Goal: Task Accomplishment & Management: Complete application form

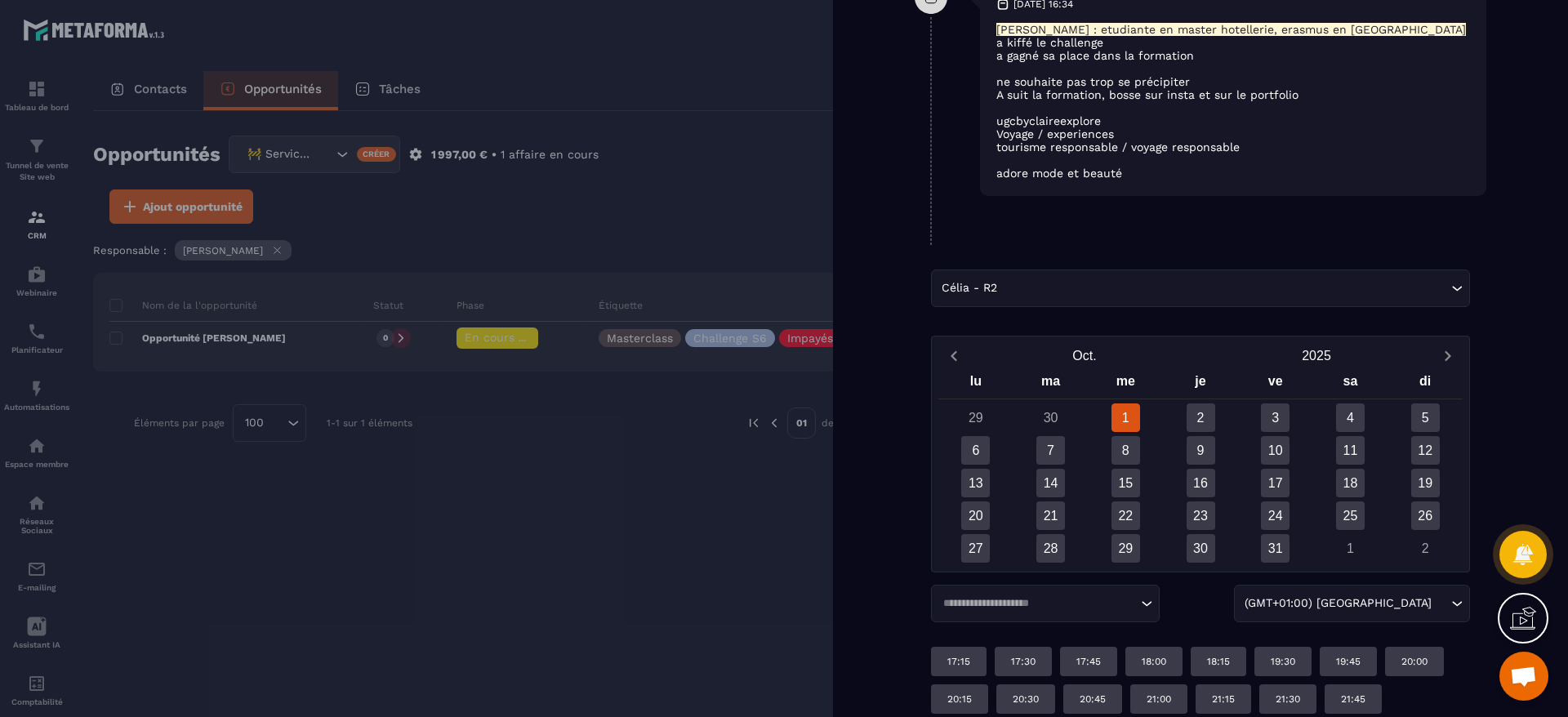
scroll to position [1926, 0]
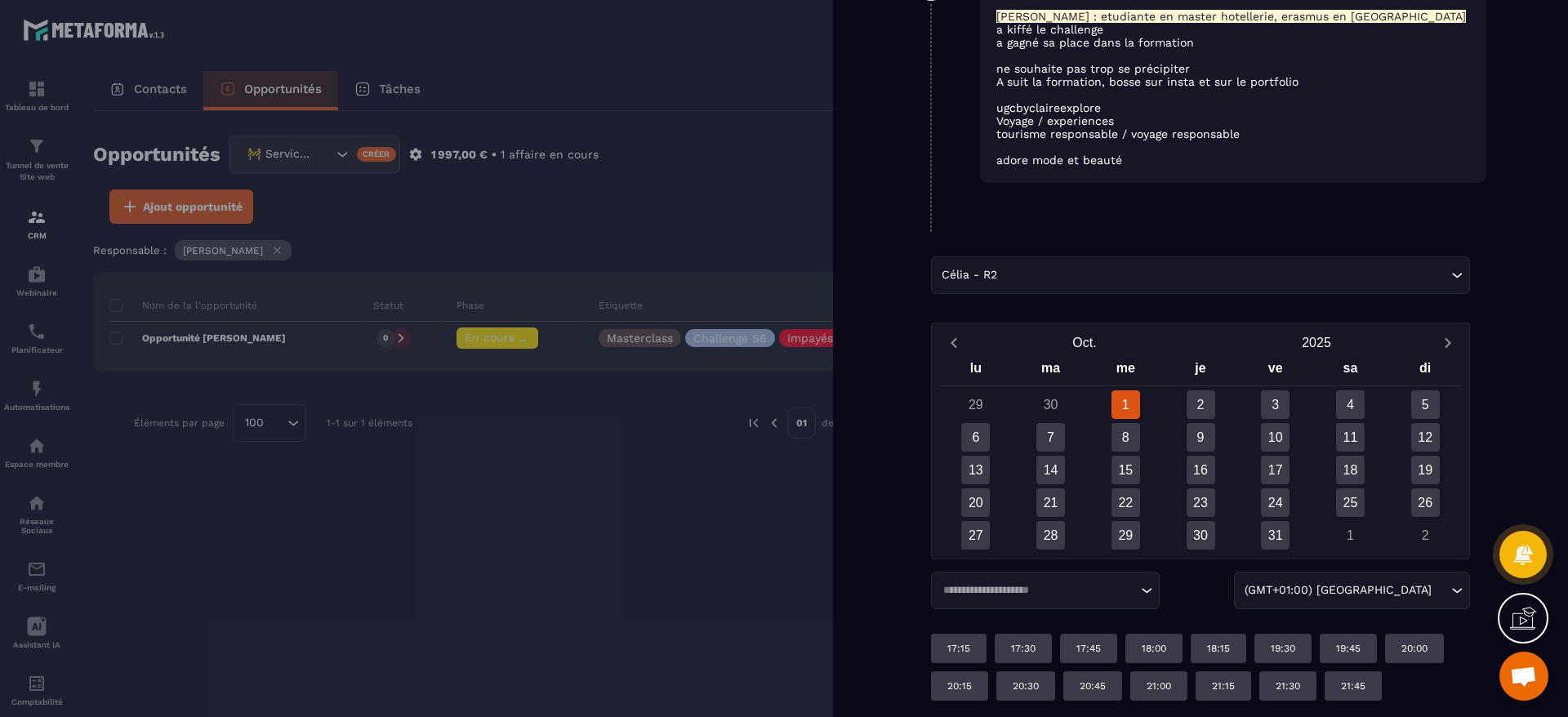
click at [1275, 273] on input "Search for option" at bounding box center [1224, 275] width 447 height 18
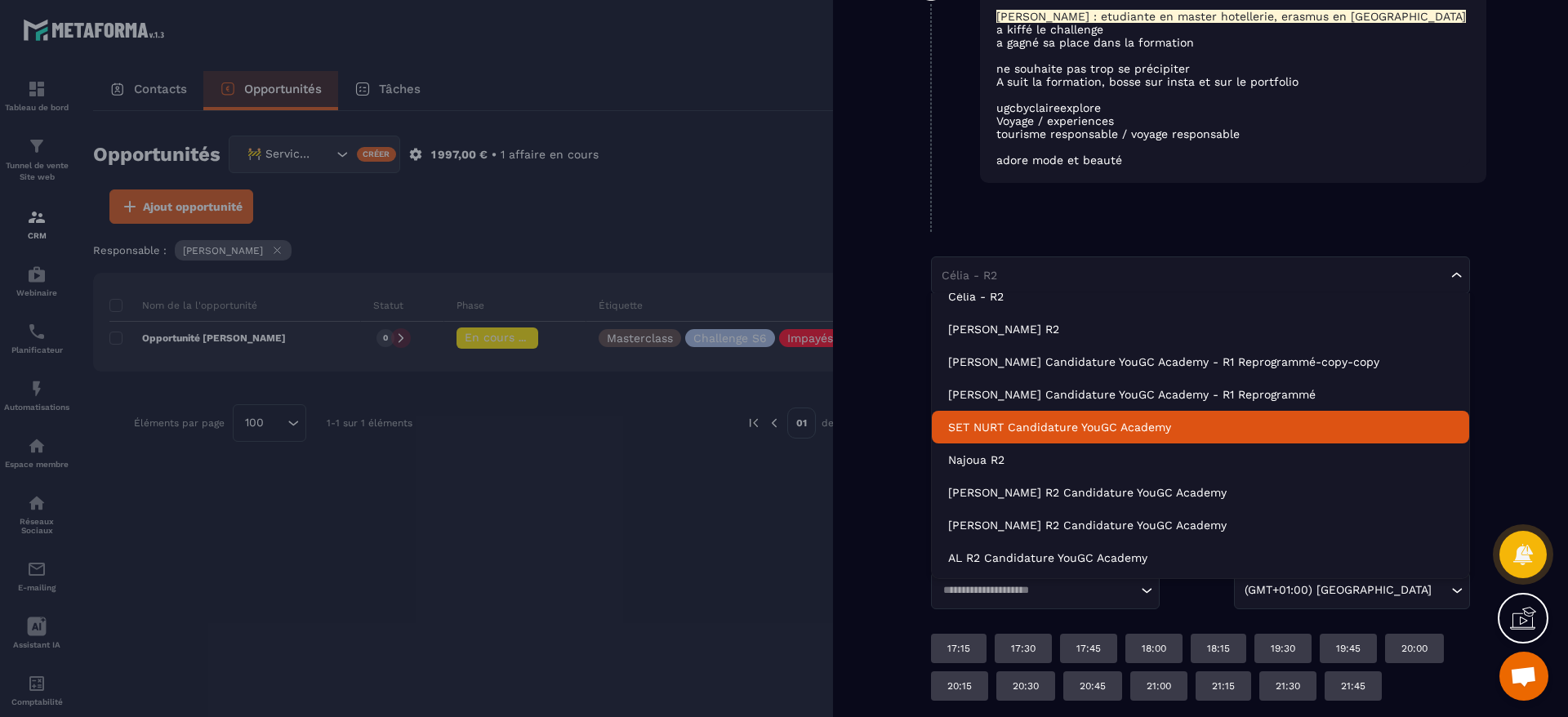
scroll to position [0, 0]
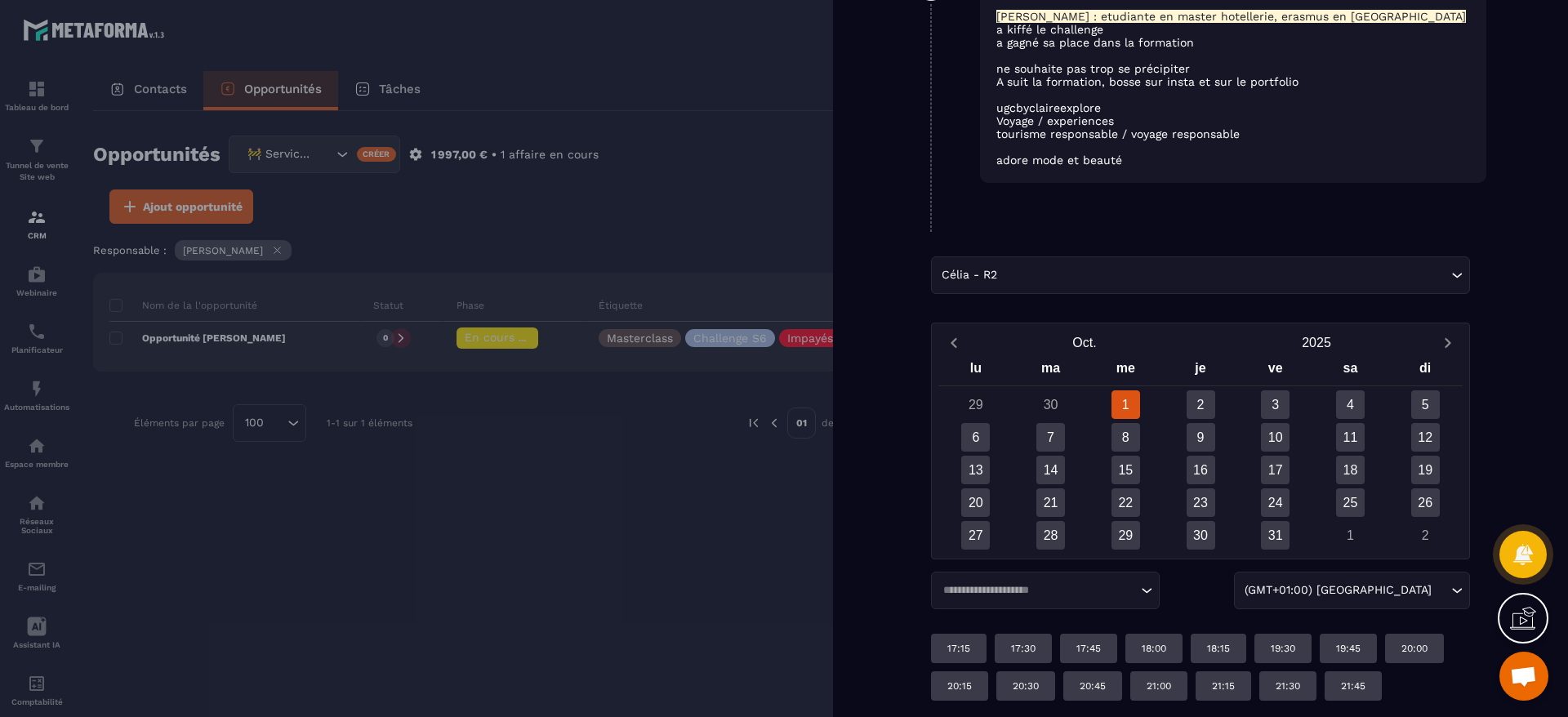
click at [1202, 233] on div "Back PRLVT auto en attente Impayés accès coupés ❌ Demande de rétractation/repor…" at bounding box center [1200, 358] width 735 height 717
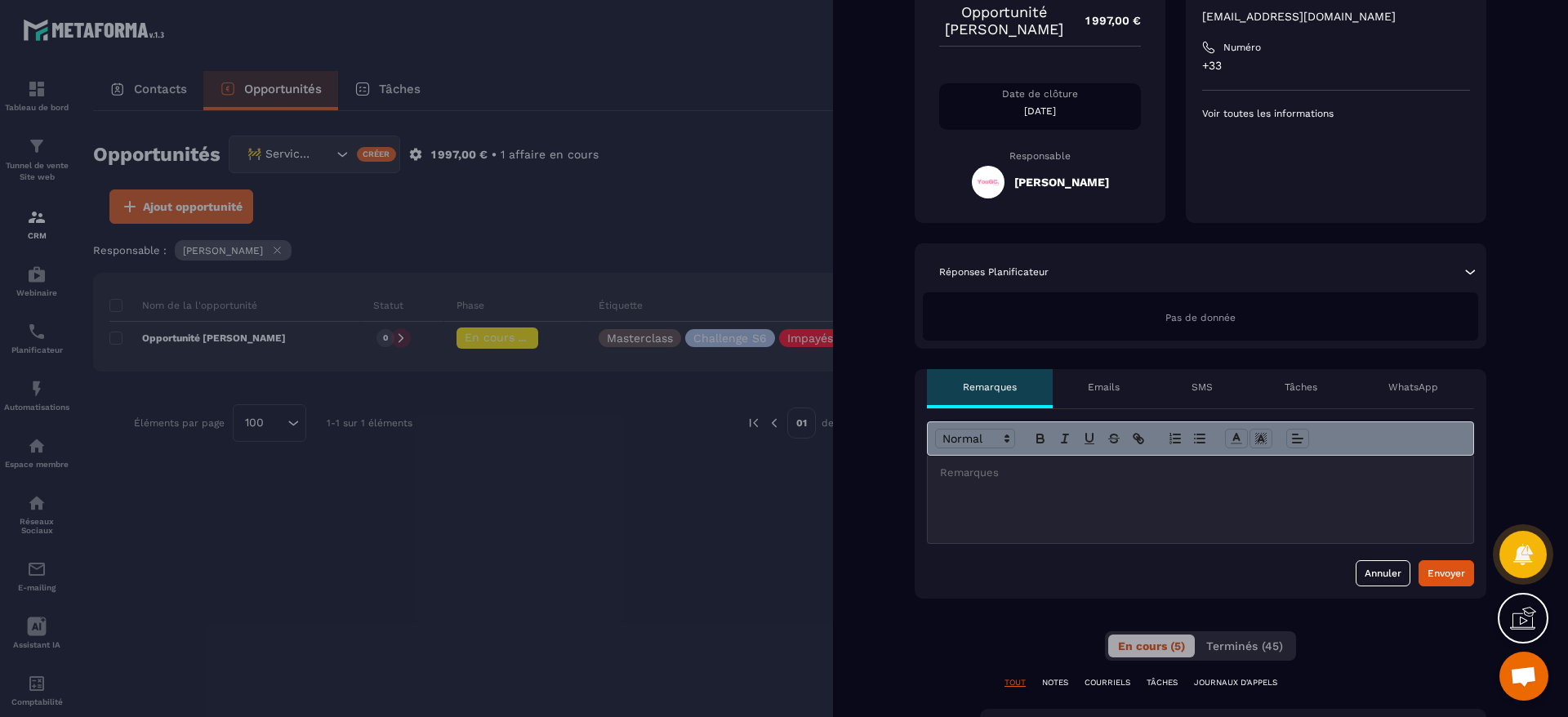
scroll to position [368, 0]
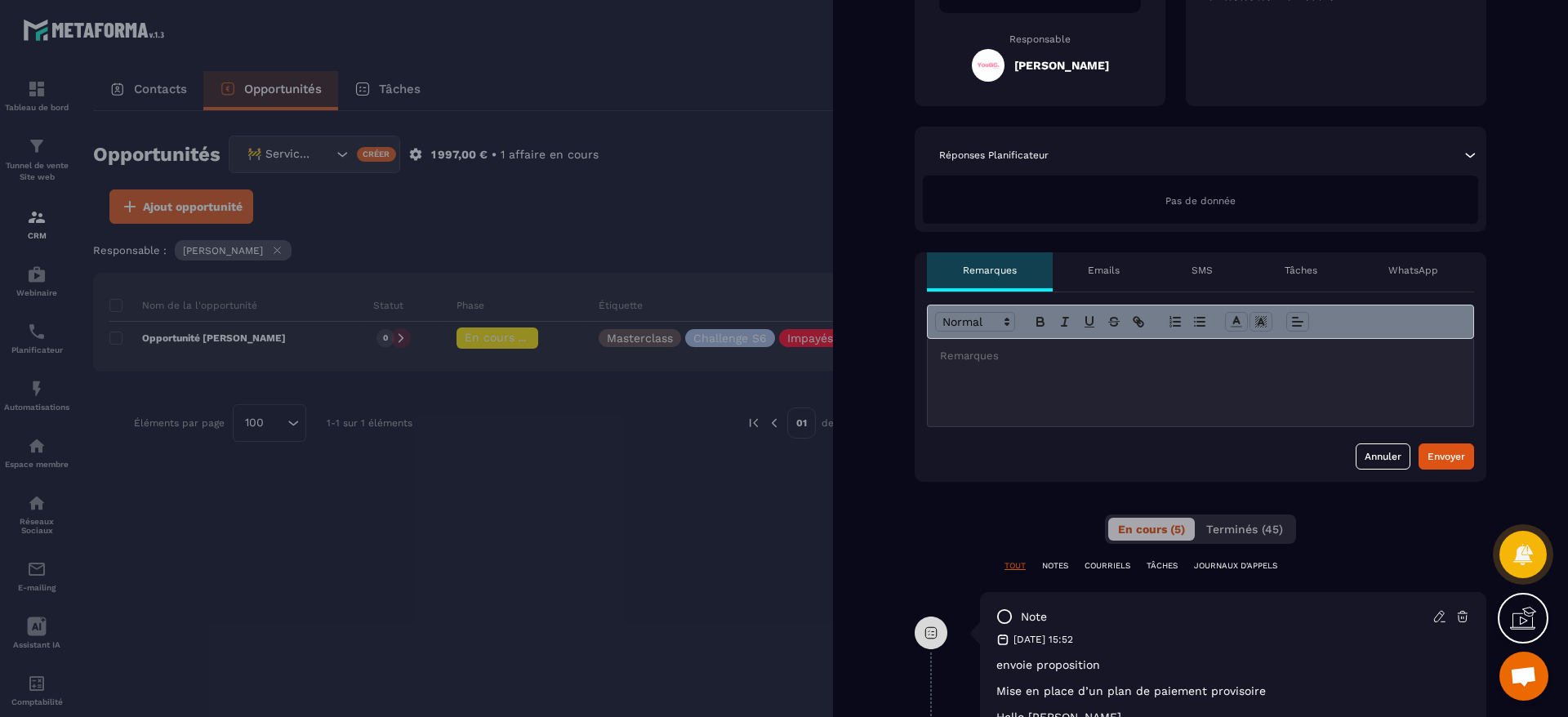
click at [1049, 426] on div at bounding box center [1200, 383] width 546 height 87
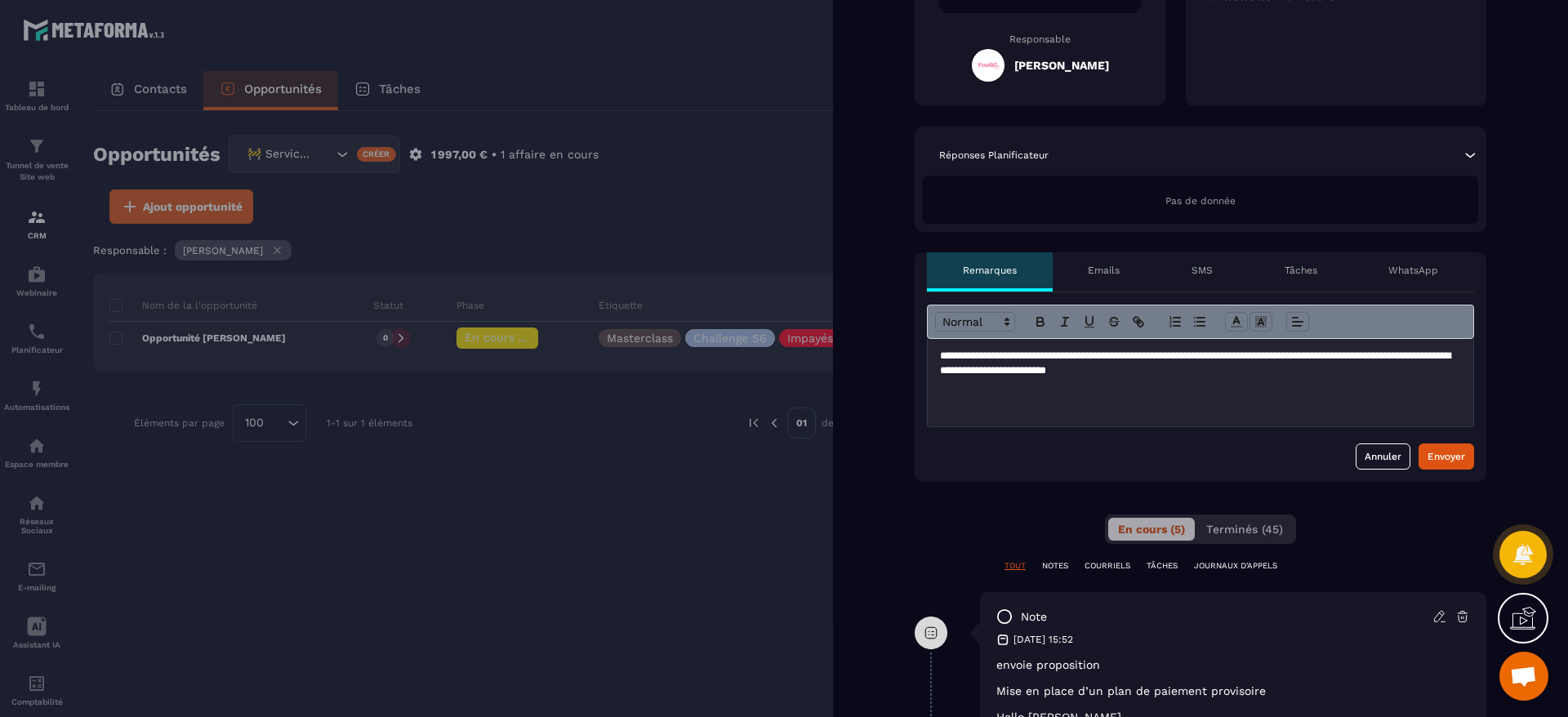
click at [1094, 417] on div "**********" at bounding box center [1200, 383] width 546 height 87
click at [1076, 393] on p "**********" at bounding box center [1200, 371] width 521 height 45
click at [1463, 465] on div "Envoyer" at bounding box center [1446, 457] width 38 height 16
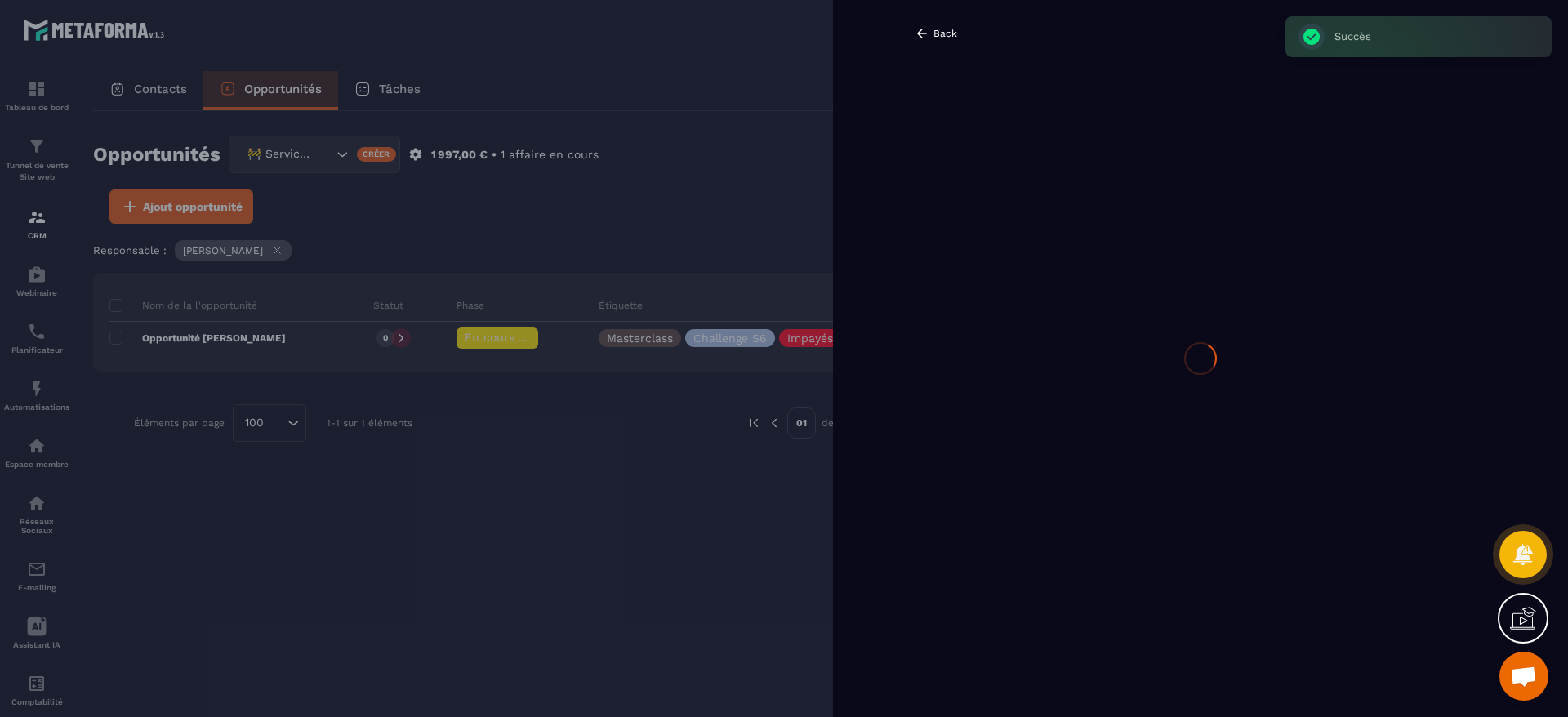
scroll to position [0, 0]
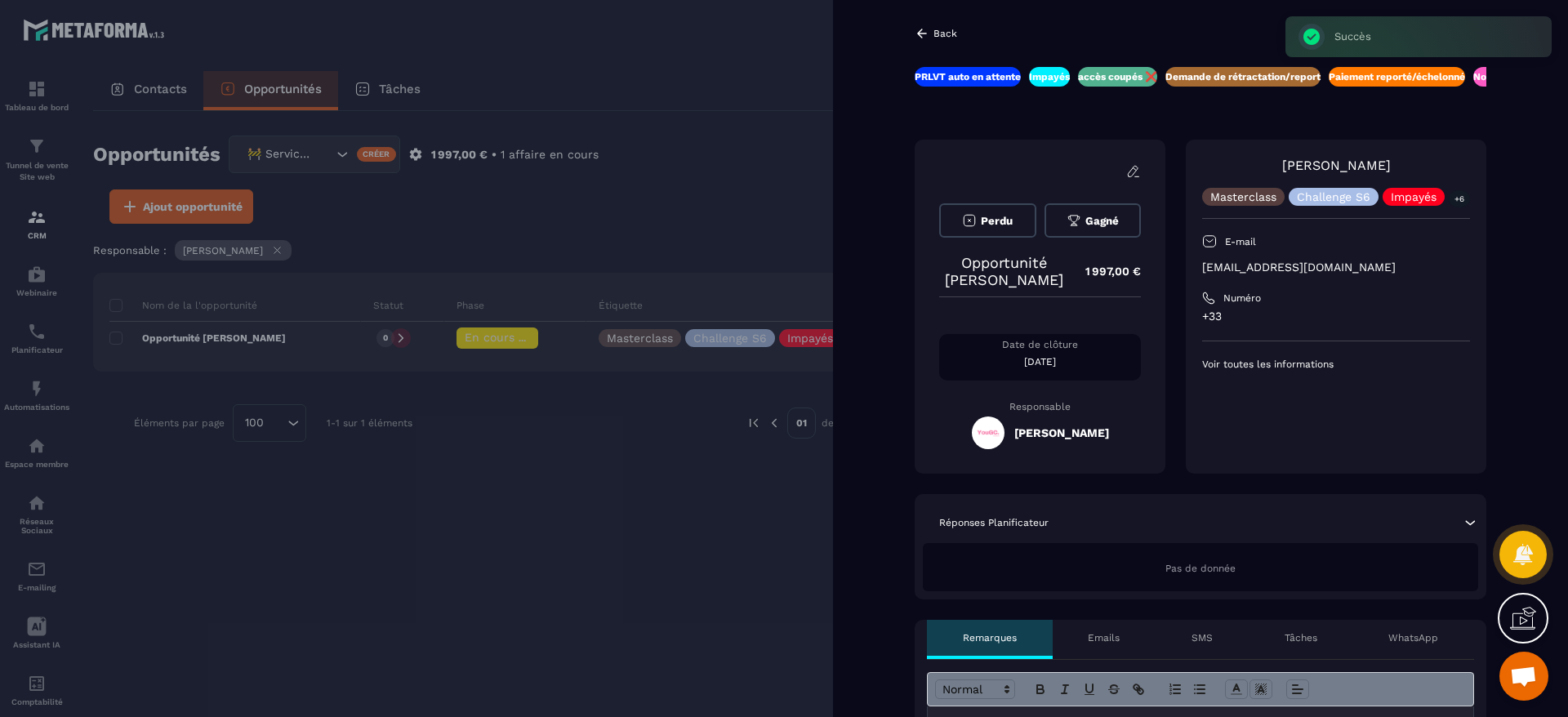
click at [364, 489] on div at bounding box center [784, 358] width 1568 height 717
